Goal: Check status

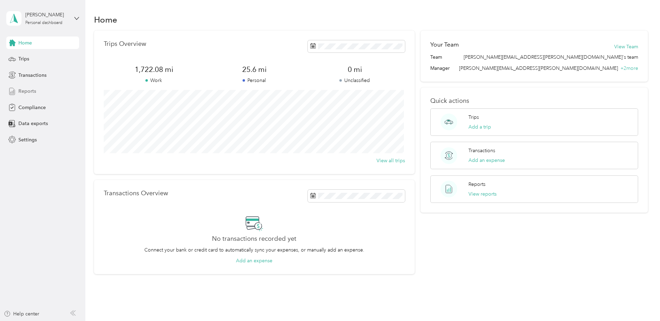
click at [29, 92] on span "Reports" at bounding box center [27, 90] width 18 height 7
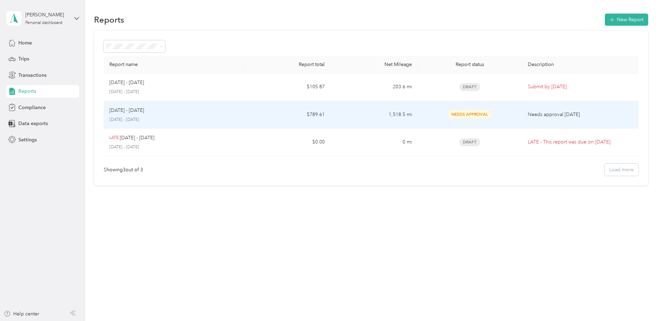
click at [119, 110] on p "[DATE] - [DATE]" at bounding box center [126, 111] width 35 height 8
